Goal: Information Seeking & Learning: Learn about a topic

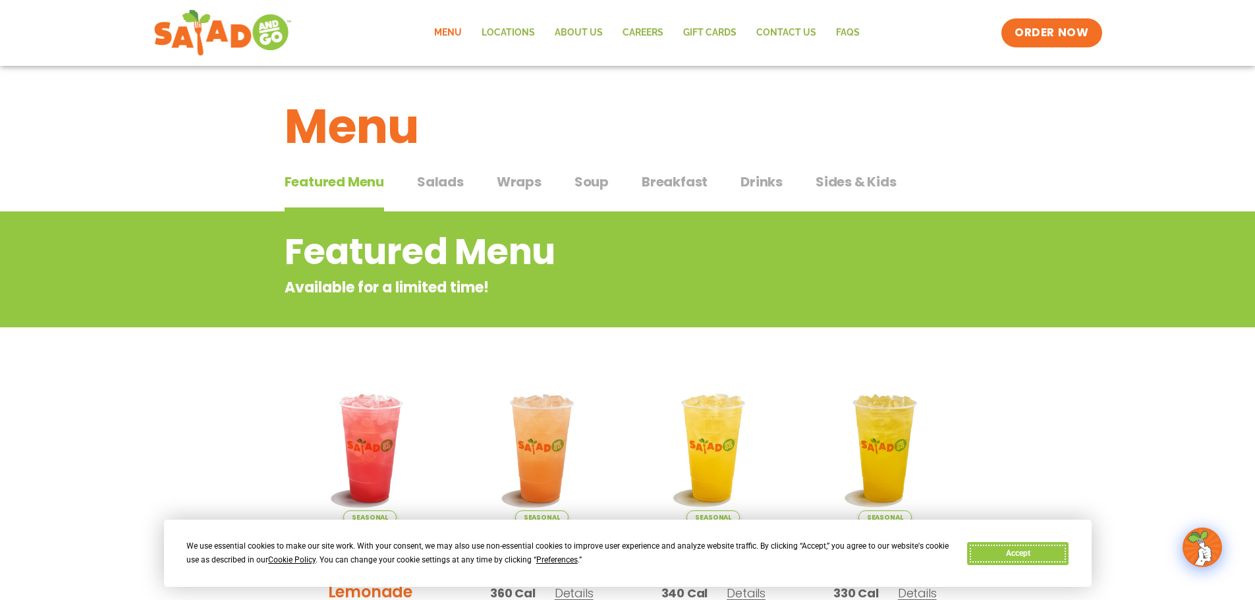
click at [1041, 544] on button "Accept" at bounding box center [1017, 553] width 101 height 23
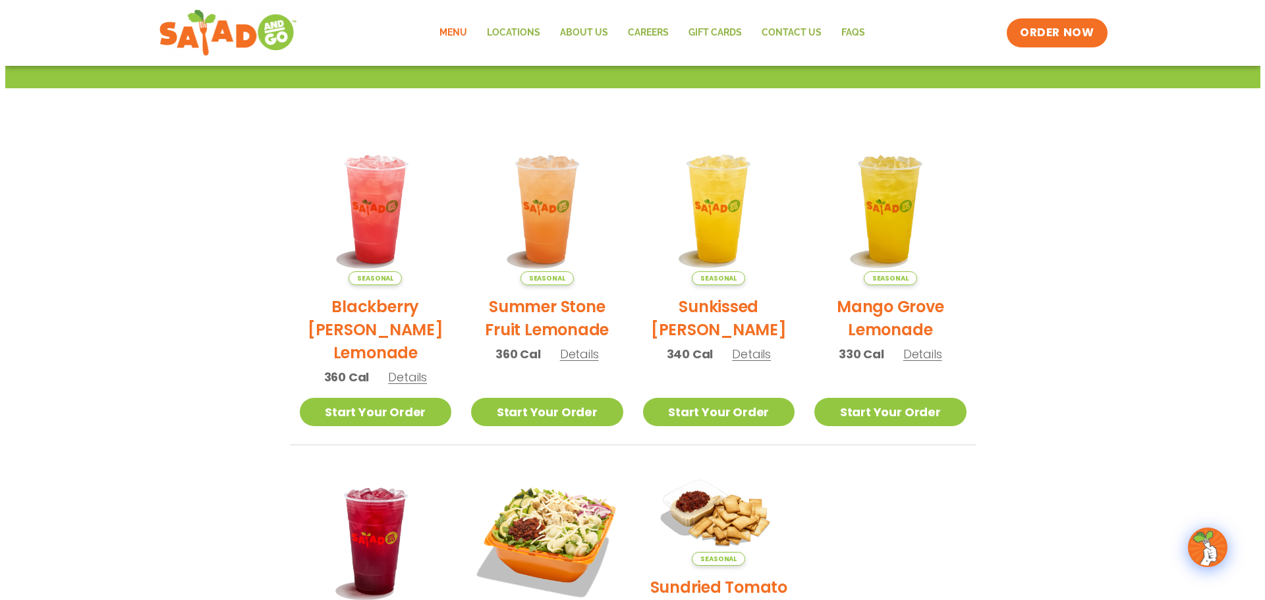
scroll to position [66, 0]
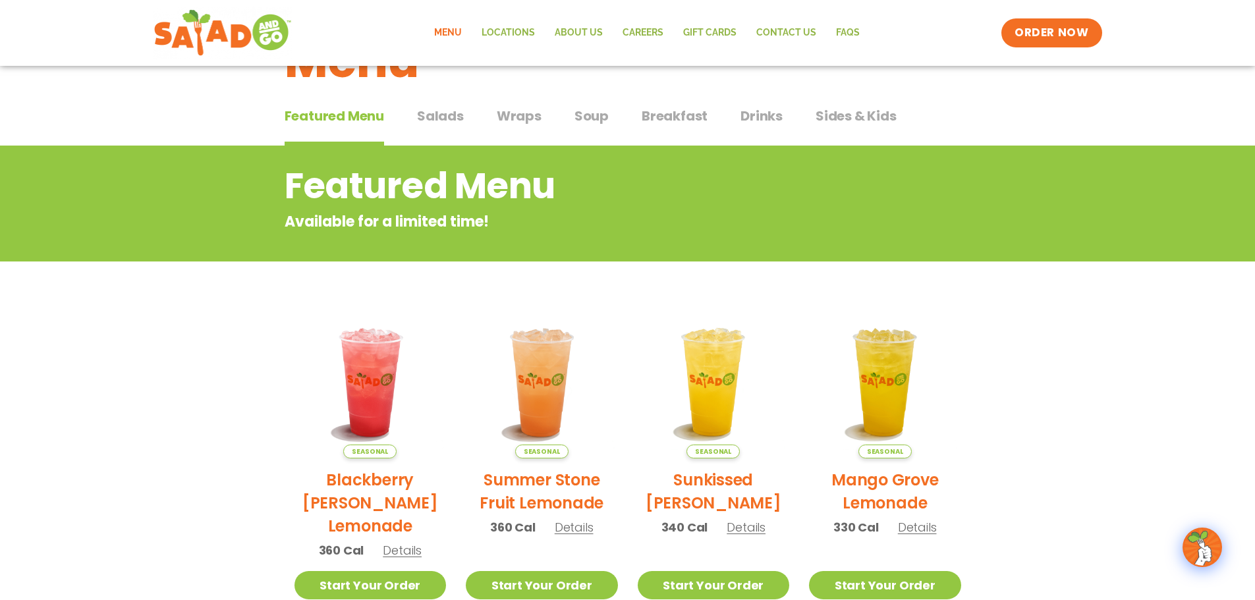
click at [597, 118] on span "Soup" at bounding box center [591, 116] width 34 height 20
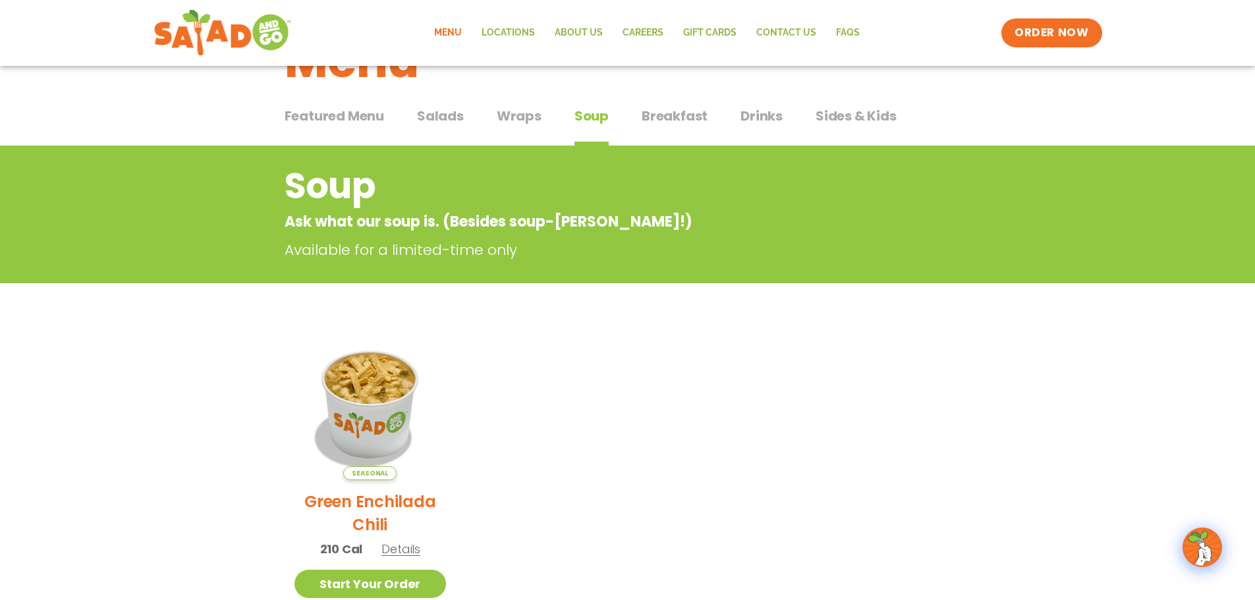
click at [391, 493] on h2 "Green Enchilada Chili" at bounding box center [370, 513] width 152 height 46
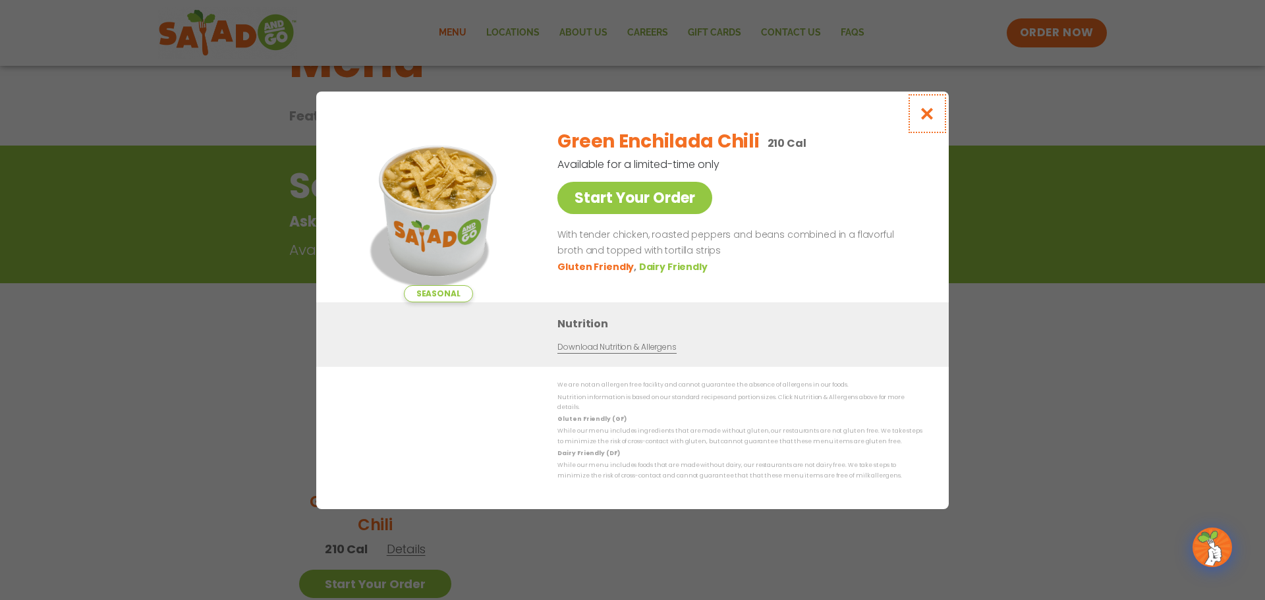
click at [926, 121] on icon "Close modal" at bounding box center [927, 114] width 16 height 14
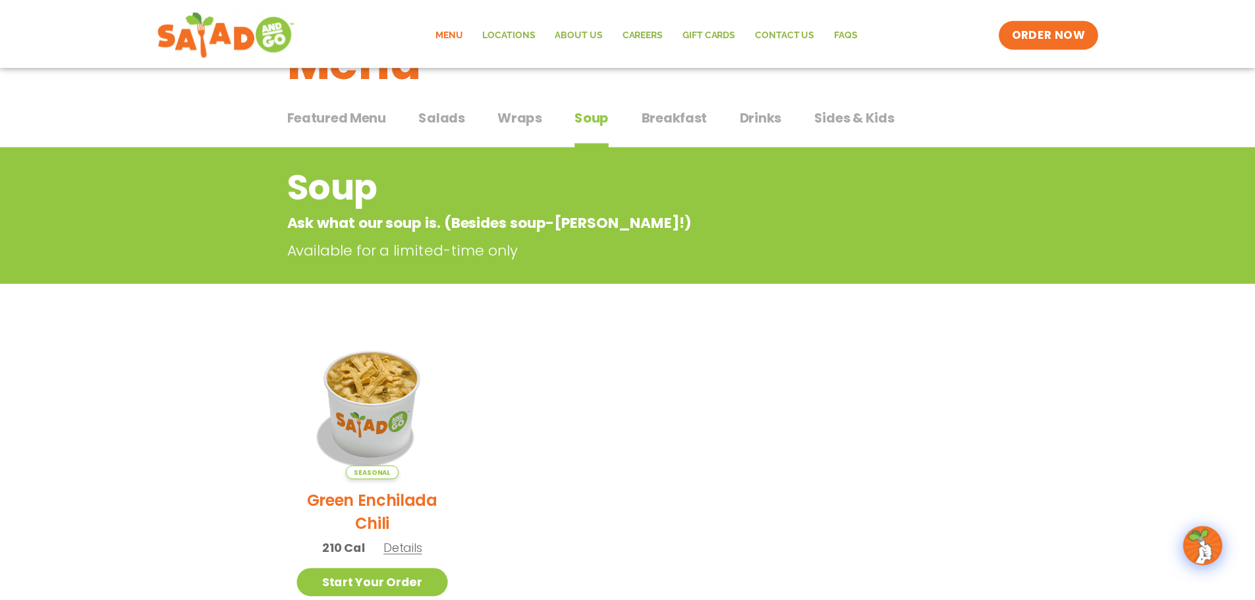
scroll to position [83, 0]
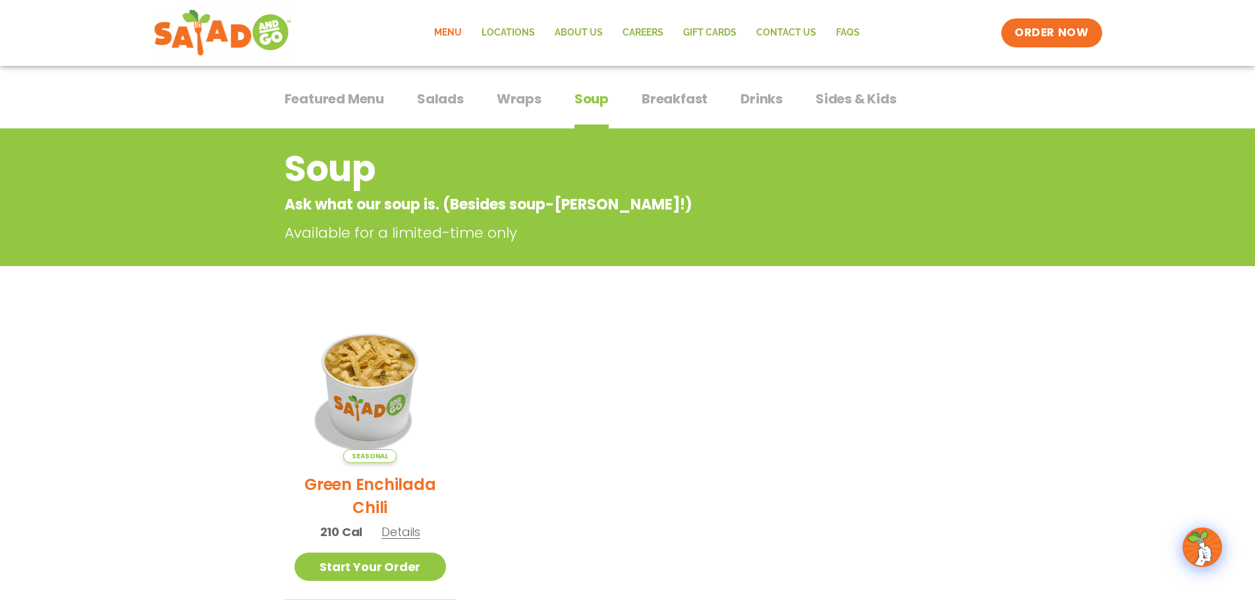
click at [796, 403] on ul "Seasonal Green Enchilada Chili 210 Cal Details Start Your Order Seasonal Start …" at bounding box center [628, 455] width 686 height 289
click at [856, 101] on span "Sides & Kids" at bounding box center [856, 99] width 81 height 20
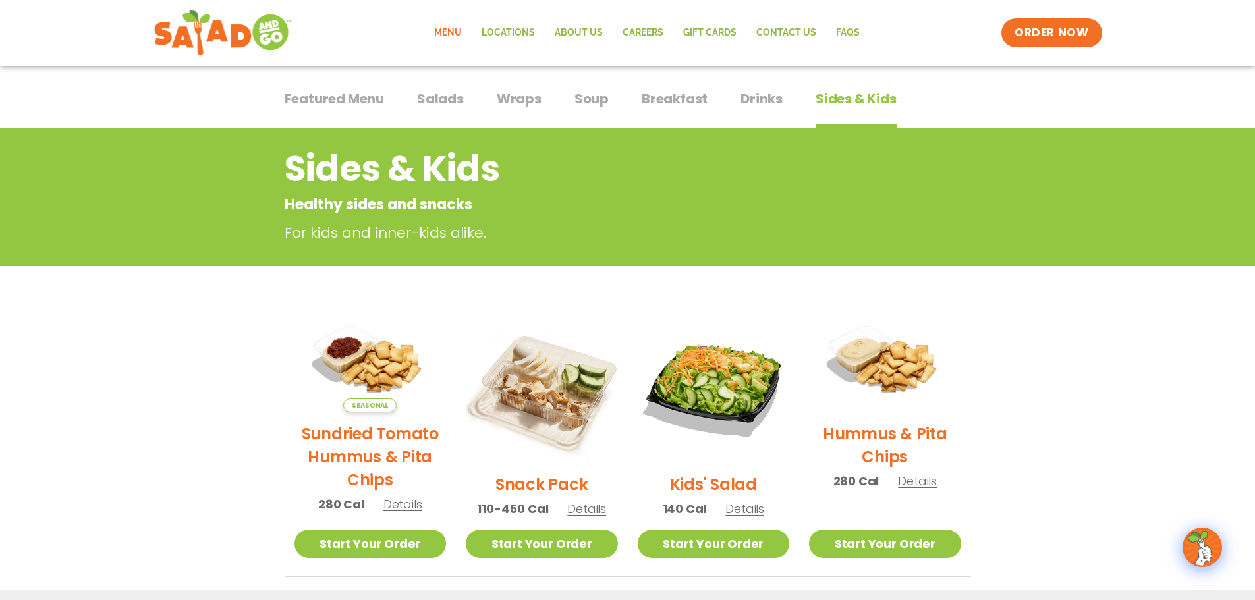
click at [366, 452] on h2 "Sundried Tomato Hummus & Pita Chips" at bounding box center [370, 456] width 152 height 69
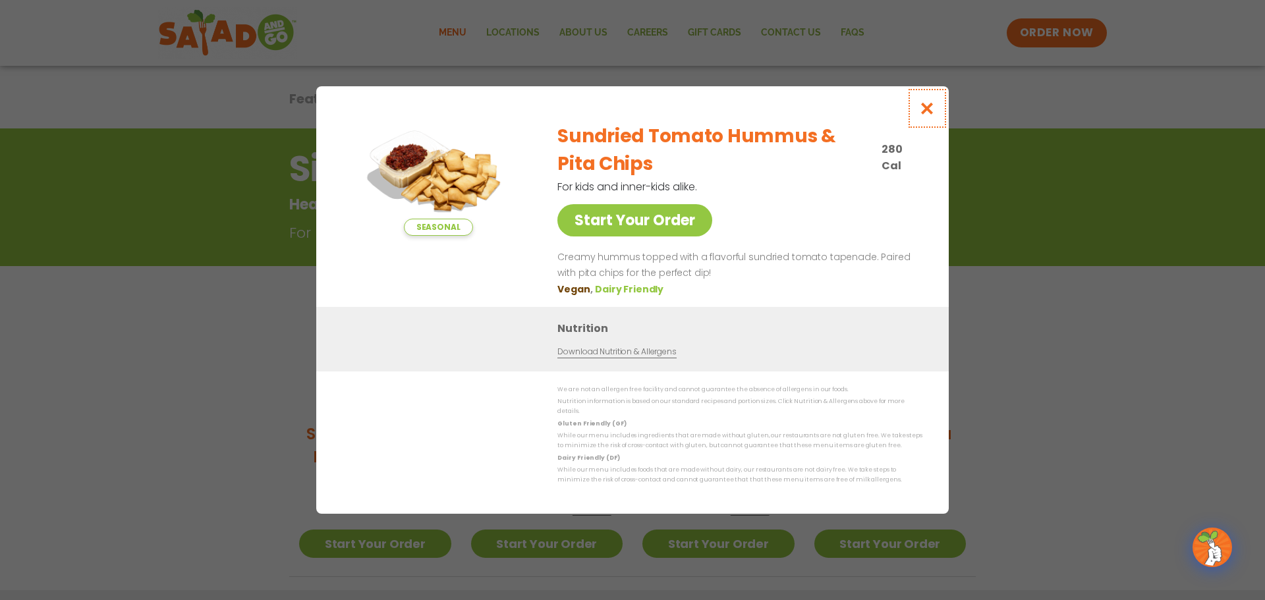
click at [926, 113] on icon "Close modal" at bounding box center [927, 108] width 16 height 14
